Goal: Transaction & Acquisition: Purchase product/service

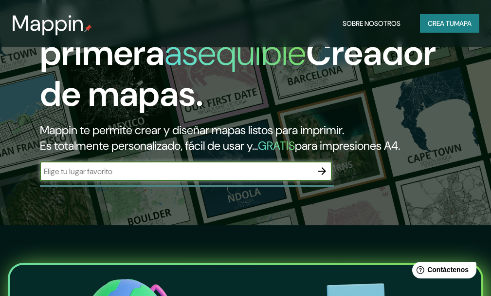
scroll to position [49, 0]
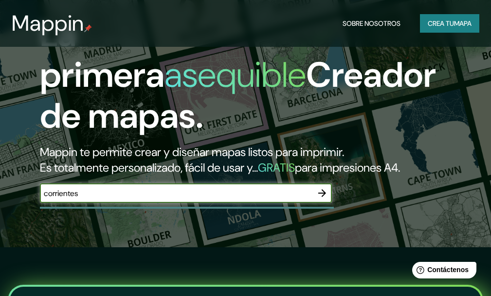
type input "corrientes"
click at [321, 193] on icon "button" at bounding box center [322, 193] width 8 height 8
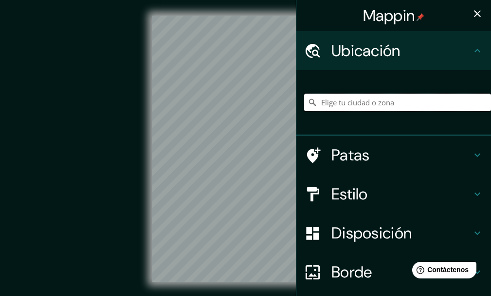
click at [342, 105] on input "Elige tu ciudad o zona" at bounding box center [397, 103] width 187 height 18
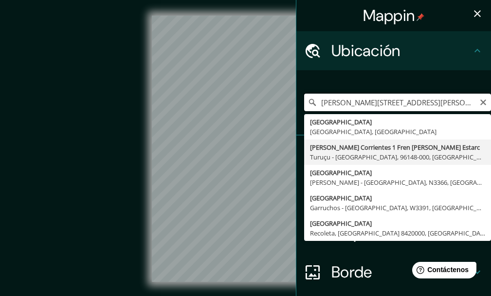
click at [363, 101] on input "[PERSON_NAME][STREET_ADDRESS][PERSON_NAME]" at bounding box center [397, 103] width 187 height 18
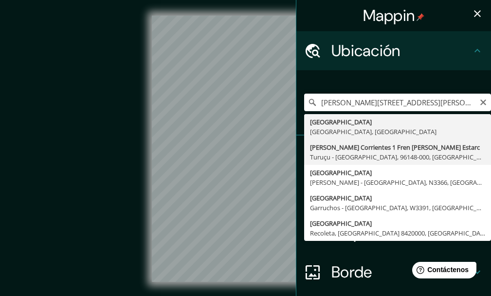
type input "[GEOGRAPHIC_DATA], [GEOGRAPHIC_DATA], [GEOGRAPHIC_DATA]"
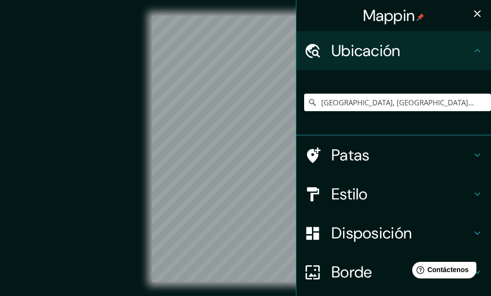
click at [354, 191] on font "Estilo" at bounding box center [350, 194] width 37 height 20
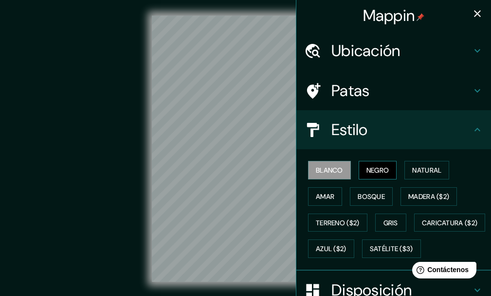
click at [365, 177] on button "Negro" at bounding box center [378, 170] width 38 height 19
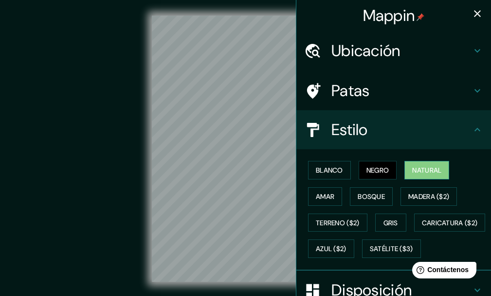
click at [414, 171] on font "Natural" at bounding box center [426, 170] width 29 height 9
click at [319, 196] on font "Amar" at bounding box center [325, 196] width 19 height 9
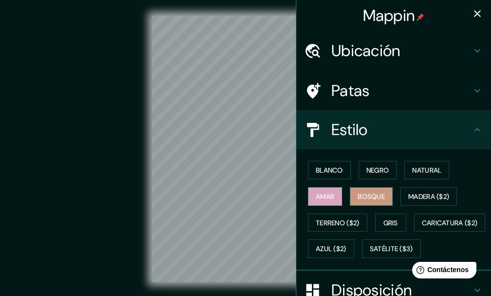
click at [363, 199] on font "Bosque" at bounding box center [371, 196] width 27 height 9
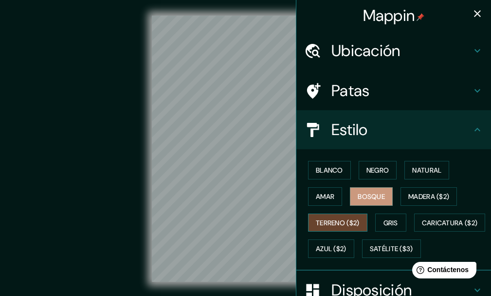
click at [322, 222] on font "Terreno ($2)" at bounding box center [338, 222] width 44 height 9
click at [384, 224] on font "Gris" at bounding box center [391, 222] width 15 height 9
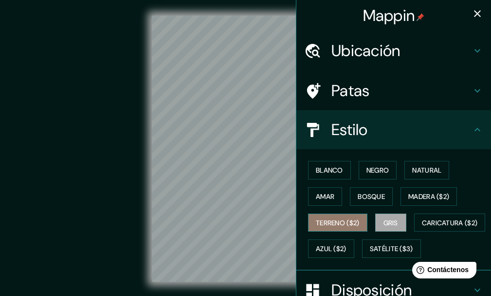
click at [335, 219] on font "Terreno ($2)" at bounding box center [338, 222] width 44 height 9
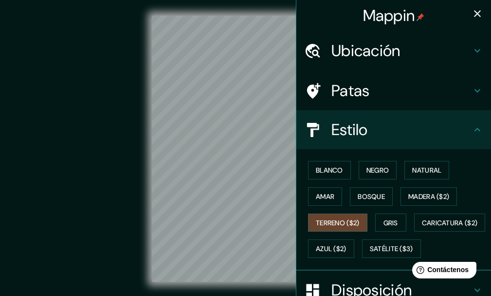
click at [373, 210] on div "Blanco Negro Natural [PERSON_NAME] ($2) Terreno ($2) Gris Caricatura ($2) Azul …" at bounding box center [397, 209] width 187 height 105
click at [384, 219] on font "Gris" at bounding box center [391, 222] width 15 height 9
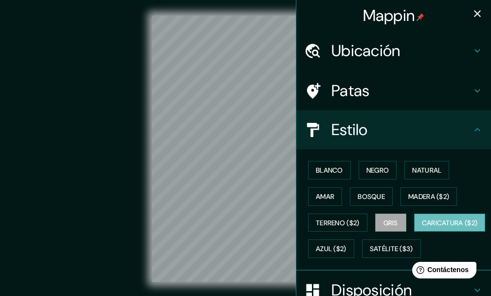
click at [422, 227] on font "Caricatura ($2)" at bounding box center [450, 222] width 56 height 9
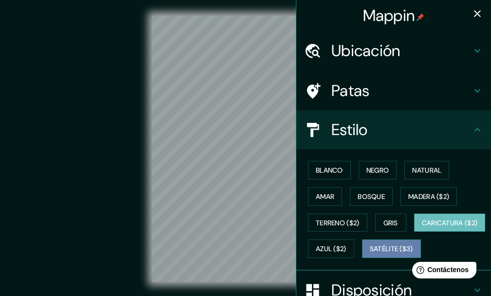
click at [370, 253] on font "Satélite ($3)" at bounding box center [391, 248] width 43 height 9
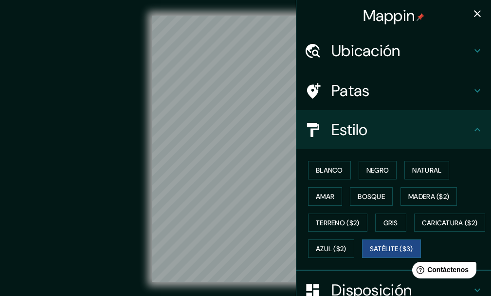
click at [406, 259] on html "Help Contáctenos" at bounding box center [443, 268] width 76 height 20
click at [347, 250] on font "Azul ($2)" at bounding box center [331, 248] width 31 height 9
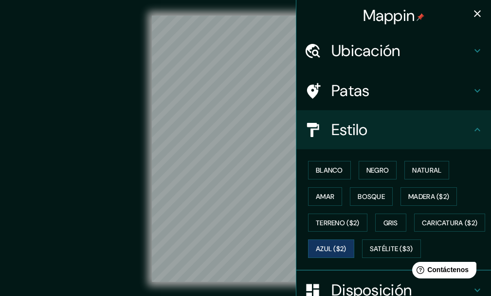
click at [385, 212] on div "Blanco Negro Natural [PERSON_NAME] ($2) Terreno ($2) Gris Caricatura ($2) Azul …" at bounding box center [397, 209] width 187 height 105
click at [424, 190] on font "Madera ($2)" at bounding box center [429, 196] width 41 height 13
